Goal: Task Accomplishment & Management: Manage account settings

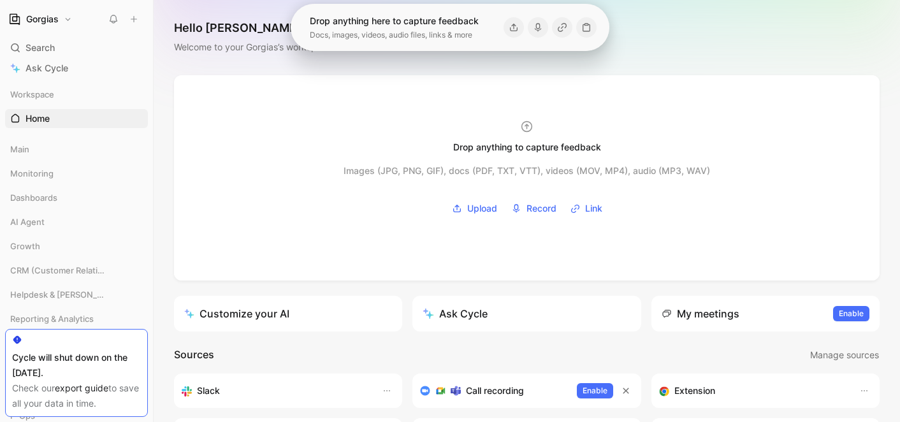
click at [236, 64] on div "Hello [PERSON_NAME] ❄️ MAKER Welcome to your Gorgias’s workspace" at bounding box center [527, 37] width 746 height 75
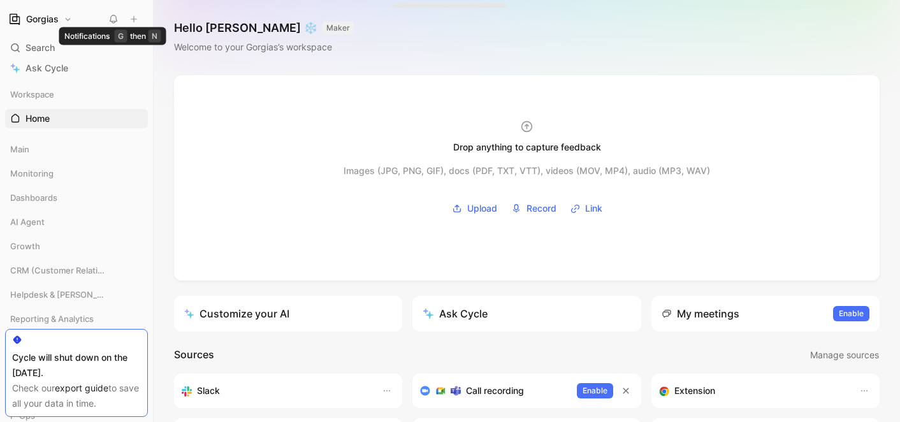
click at [55, 20] on h1 "Gorgias" at bounding box center [42, 18] width 32 height 11
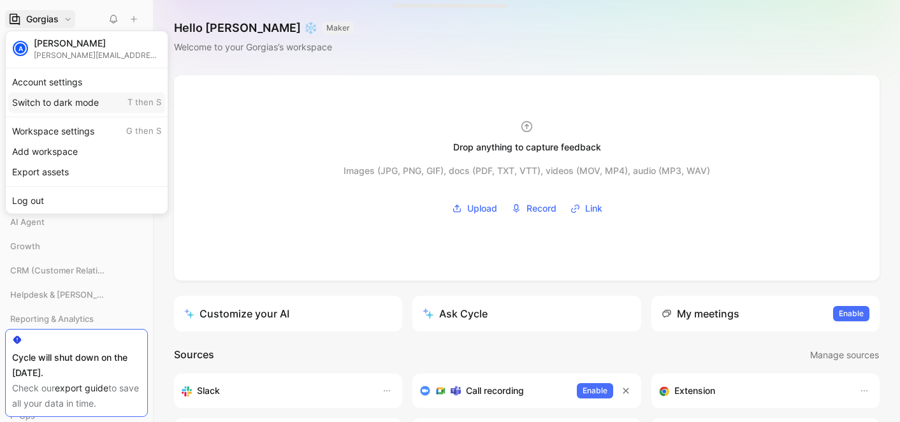
click at [82, 97] on div "Switch to dark mode T then S" at bounding box center [86, 102] width 157 height 20
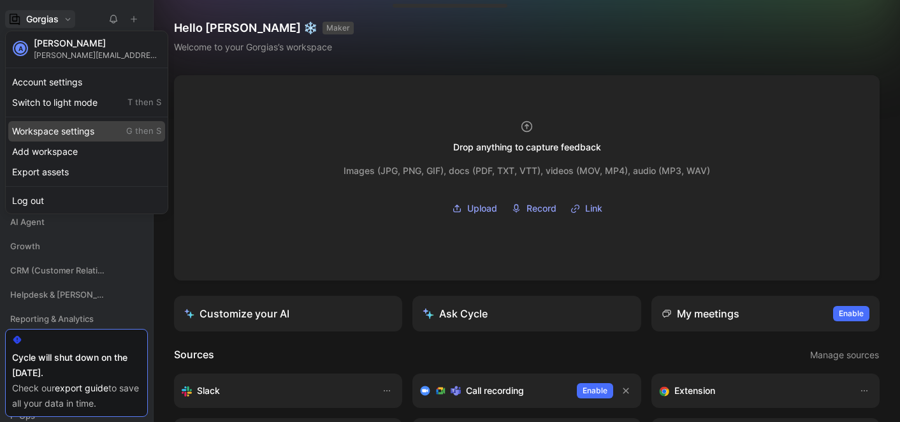
click at [92, 127] on div "Workspace settings G then S" at bounding box center [86, 131] width 157 height 20
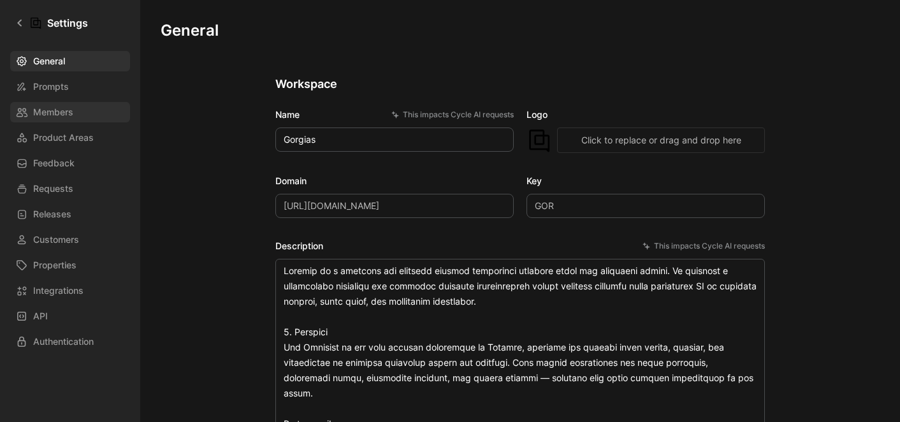
click at [62, 106] on span "Members" at bounding box center [53, 111] width 40 height 15
